Goal: Book appointment/travel/reservation

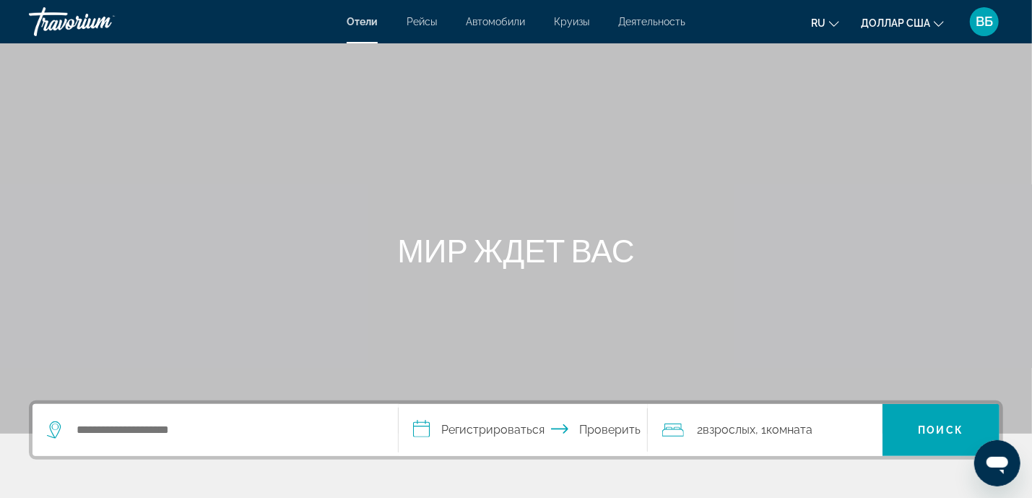
click at [644, 21] on font "Деятельность" at bounding box center [651, 22] width 67 height 12
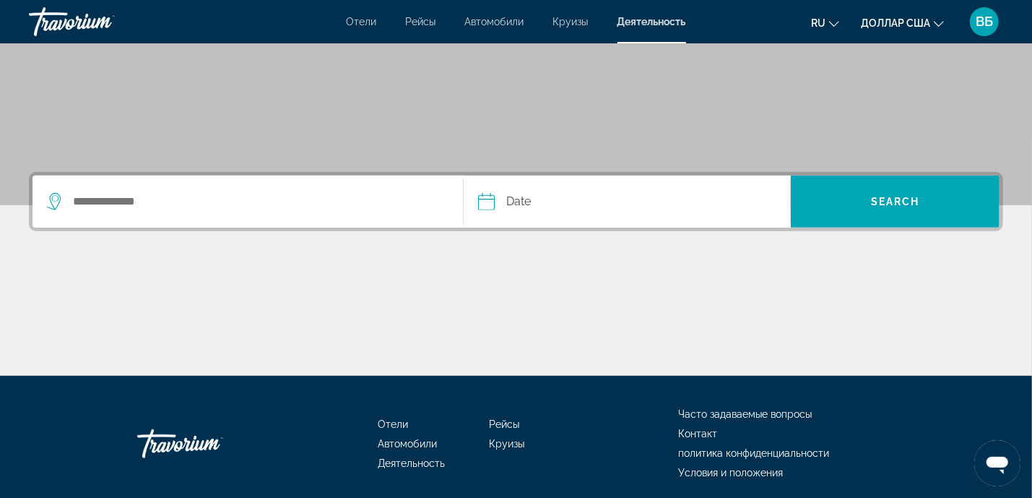
scroll to position [282, 0]
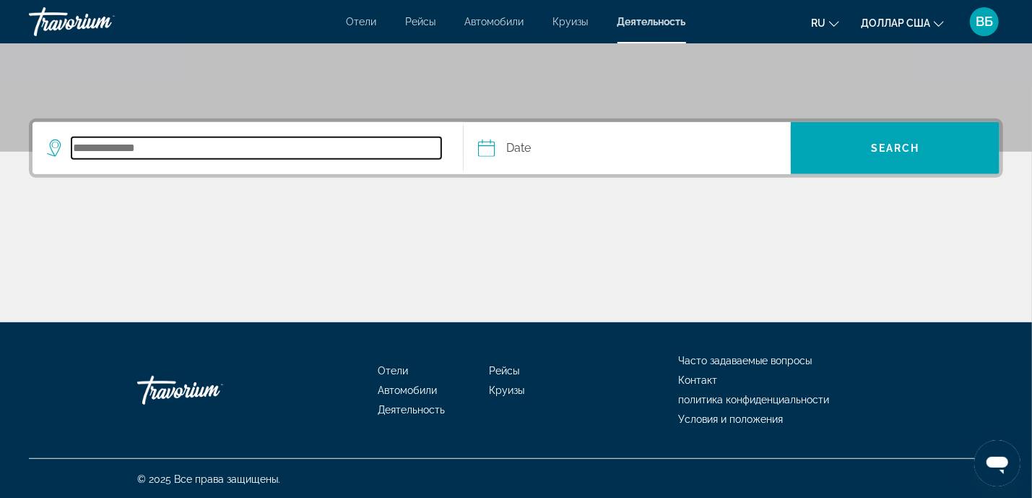
click at [149, 150] on input "Search destination" at bounding box center [257, 148] width 370 height 22
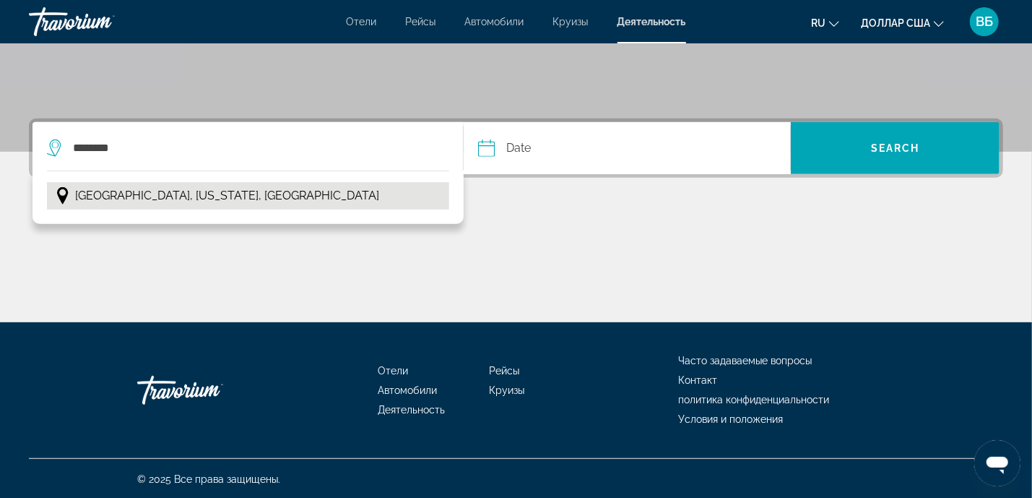
click at [139, 196] on span "[GEOGRAPHIC_DATA], [US_STATE], [GEOGRAPHIC_DATA]" at bounding box center [227, 196] width 304 height 20
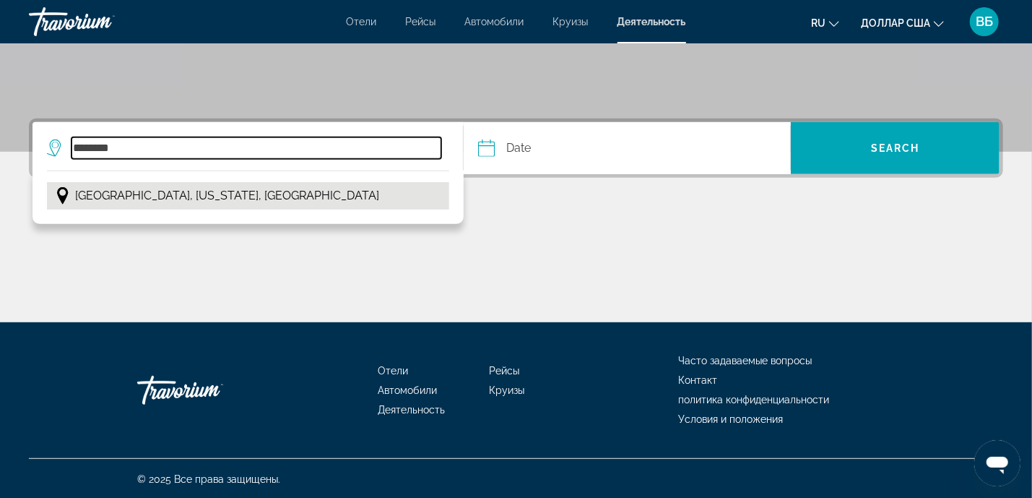
type input "**********"
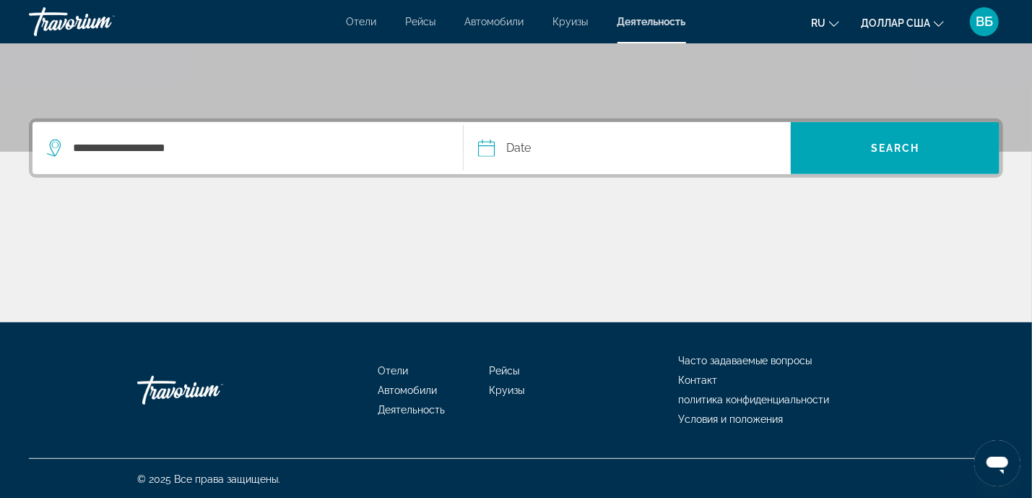
click at [485, 145] on input "Date" at bounding box center [556, 150] width 162 height 56
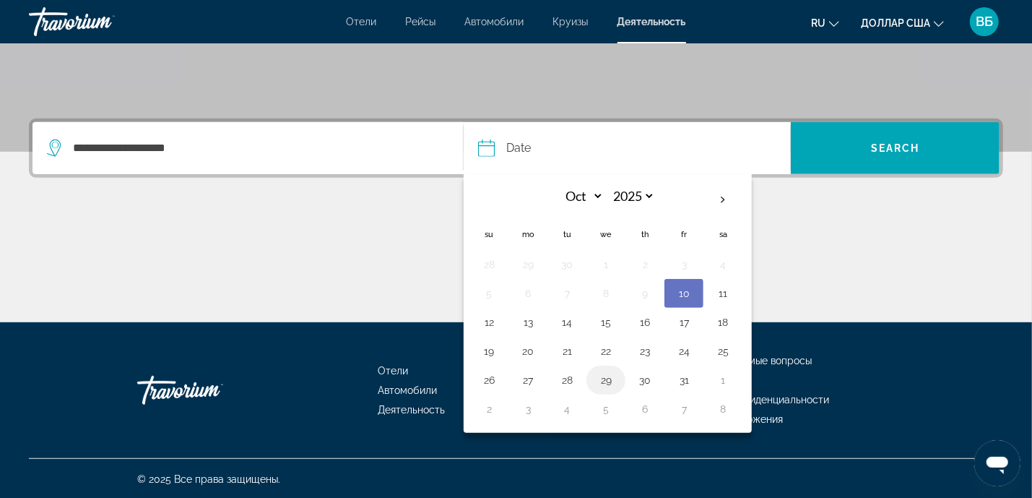
click at [606, 375] on button "29" at bounding box center [606, 380] width 23 height 20
type input "**********"
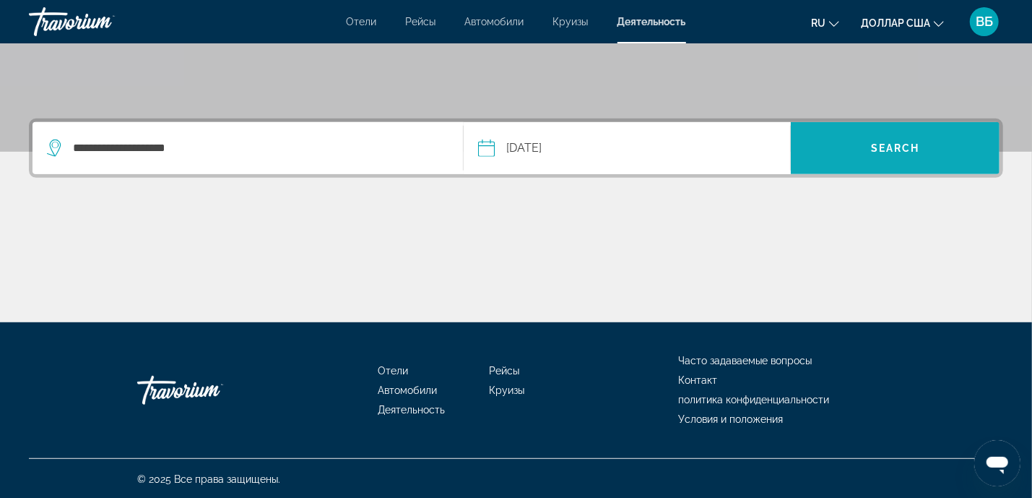
click at [893, 144] on span "Search" at bounding box center [895, 148] width 49 height 12
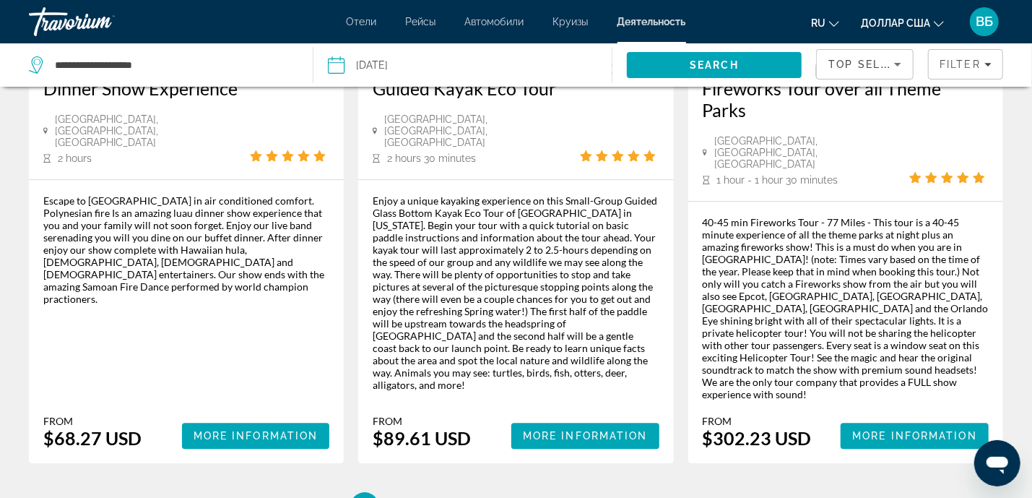
scroll to position [2362, 0]
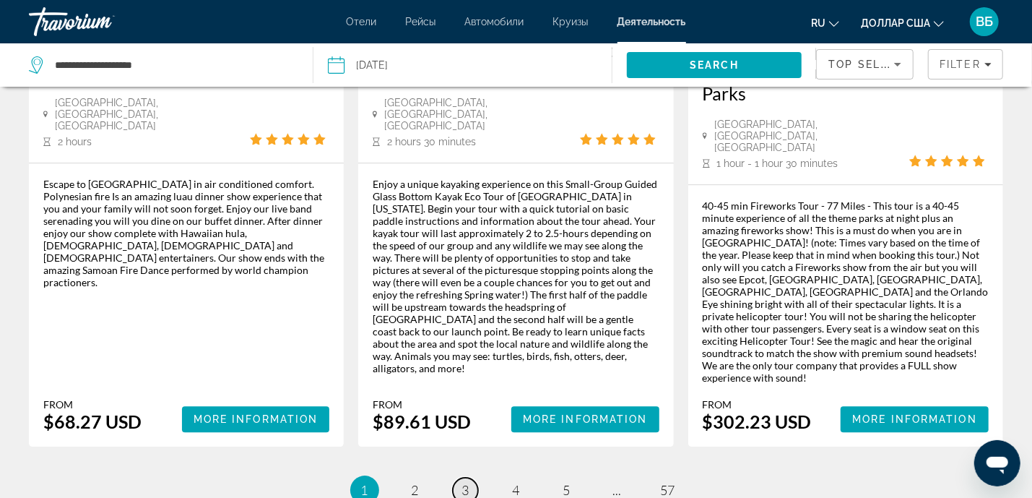
click at [466, 482] on span "3" at bounding box center [465, 490] width 7 height 16
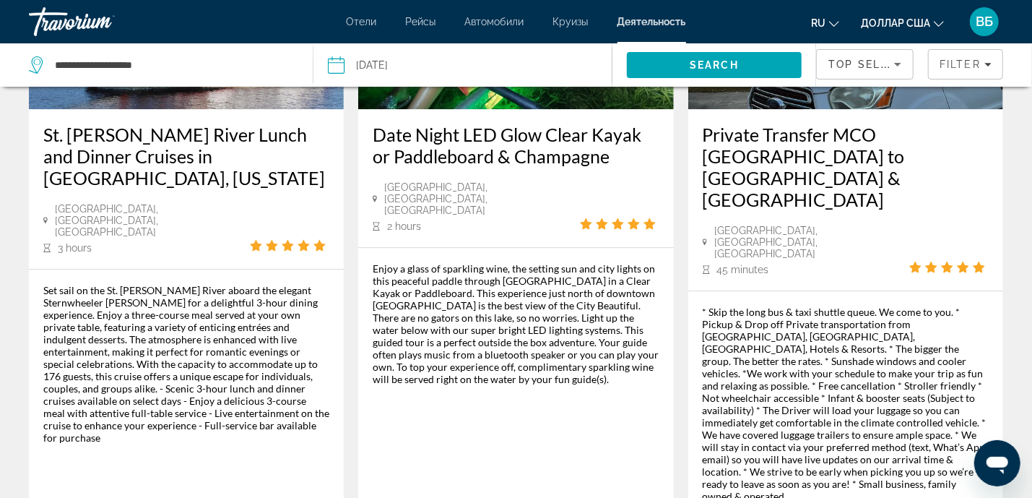
scroll to position [2302, 0]
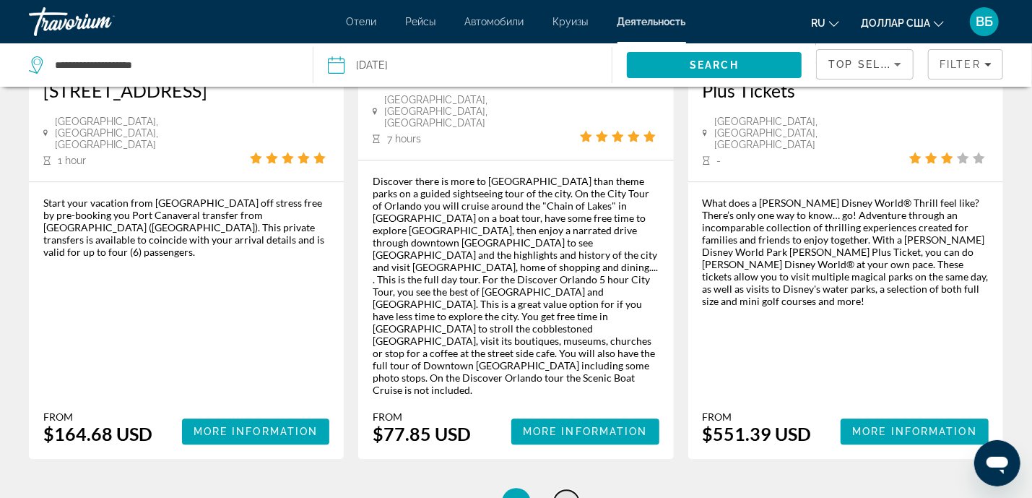
scroll to position [2245, 0]
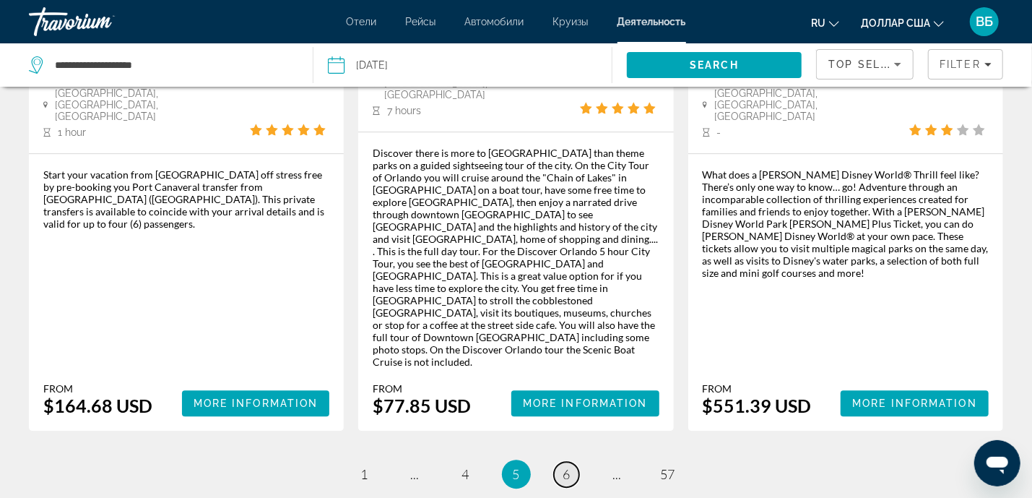
click at [569, 466] on span "6" at bounding box center [566, 474] width 7 height 16
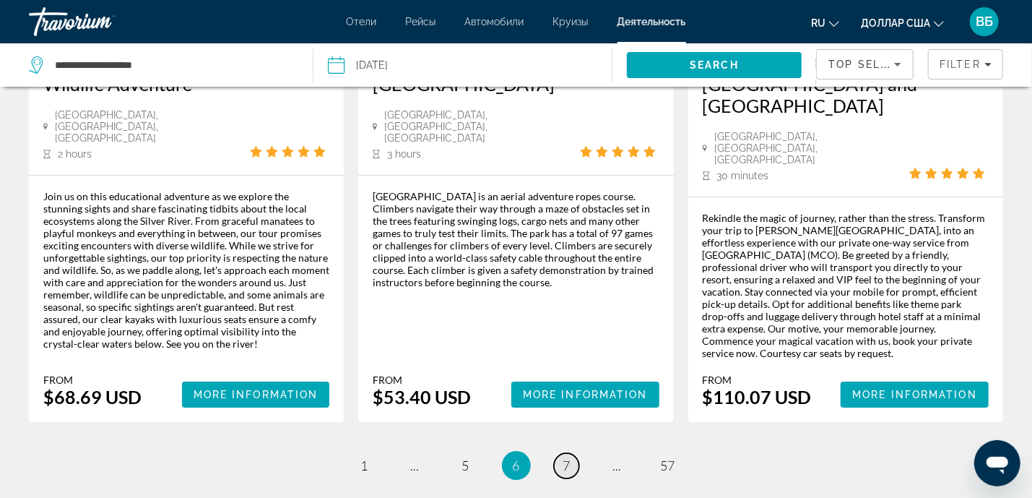
scroll to position [2427, 0]
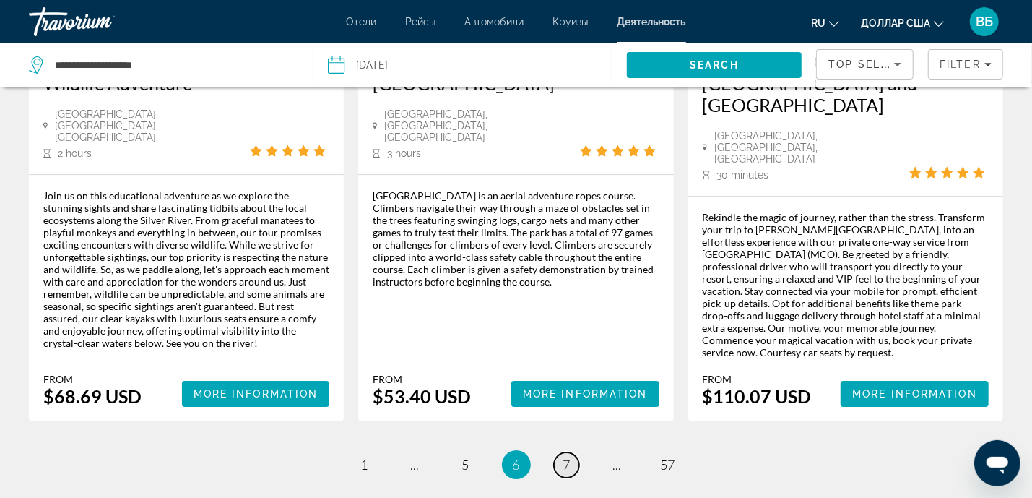
click at [566, 457] on span "7" at bounding box center [566, 465] width 7 height 16
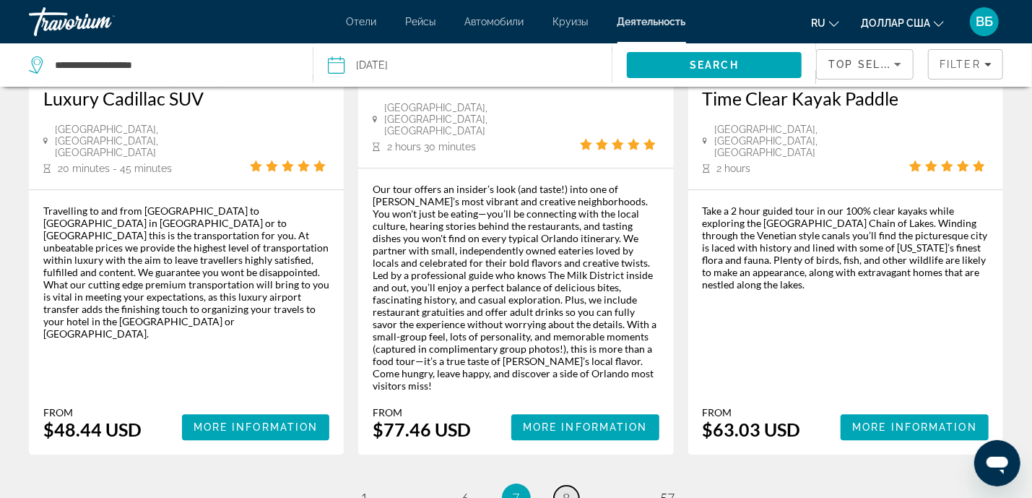
scroll to position [2360, 0]
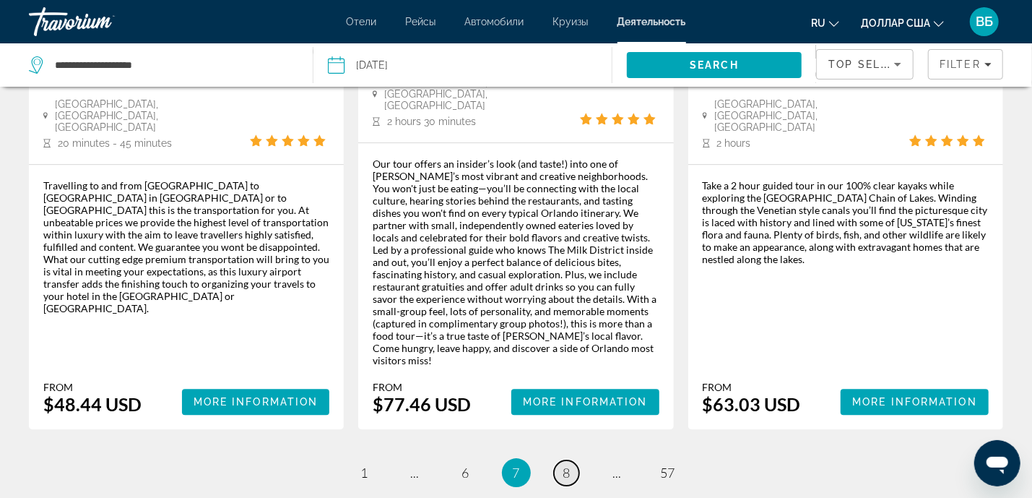
click at [565, 464] on span "8" at bounding box center [566, 472] width 7 height 16
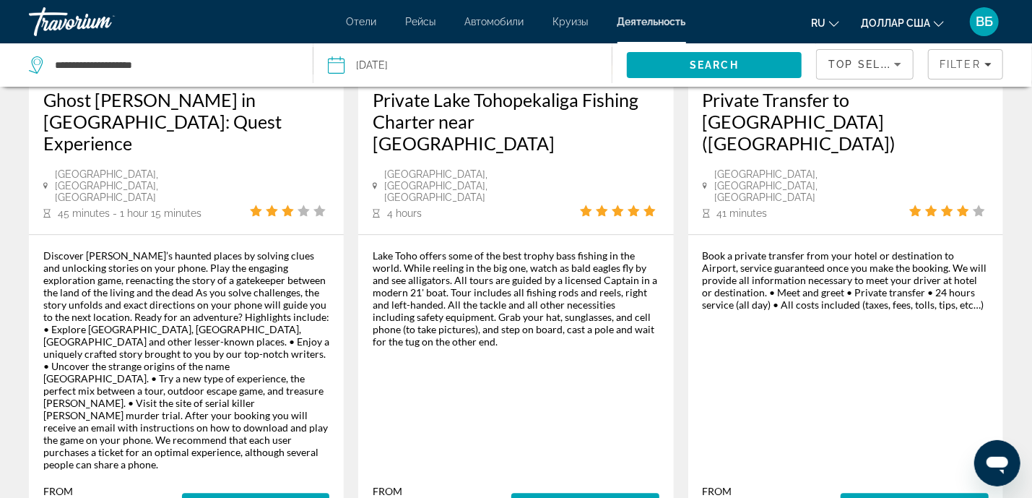
scroll to position [2274, 0]
